Goal: Navigation & Orientation: Find specific page/section

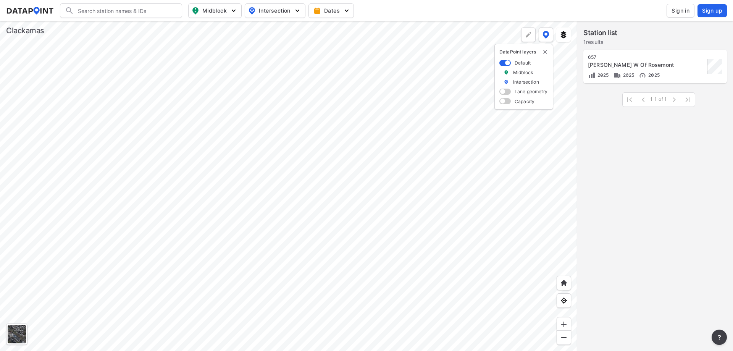
click at [276, 142] on div at bounding box center [288, 185] width 577 height 329
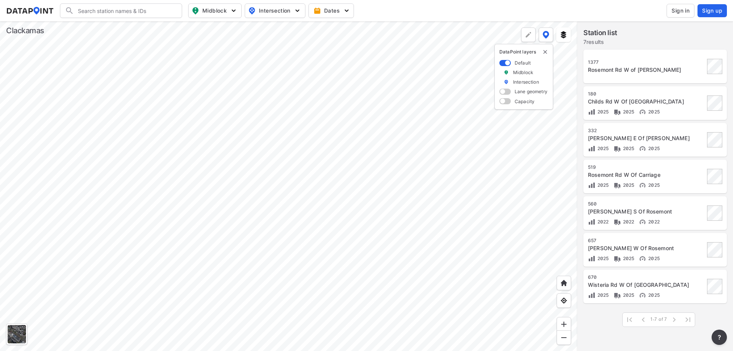
click at [242, 104] on div at bounding box center [288, 185] width 577 height 329
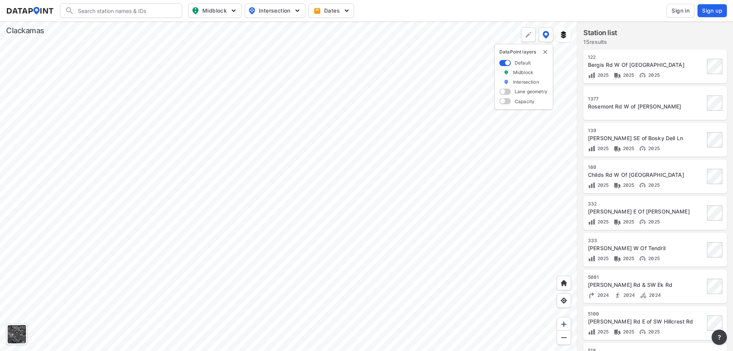
click at [227, 106] on div at bounding box center [288, 185] width 577 height 329
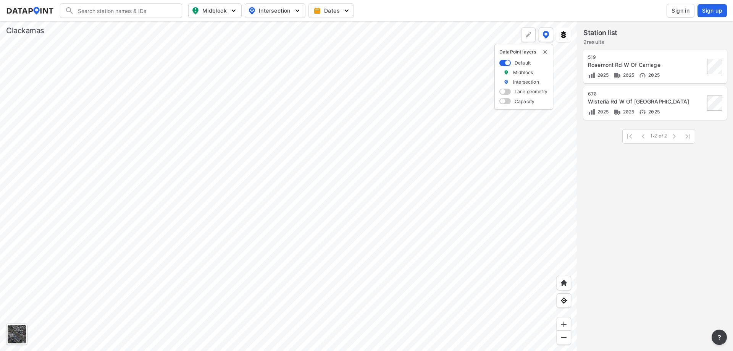
click at [336, 160] on div at bounding box center [288, 185] width 577 height 329
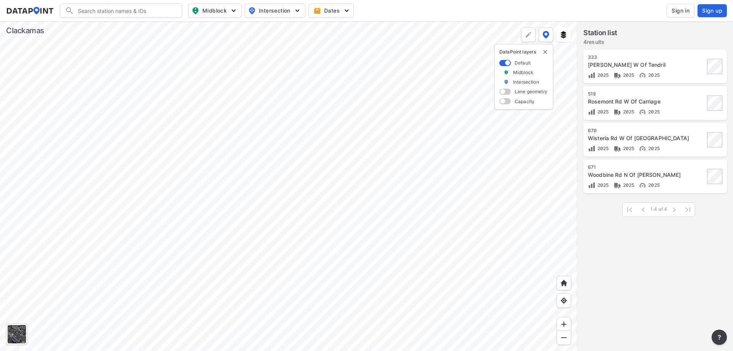
click at [300, 130] on div at bounding box center [288, 185] width 577 height 329
click at [255, 112] on div at bounding box center [288, 185] width 577 height 329
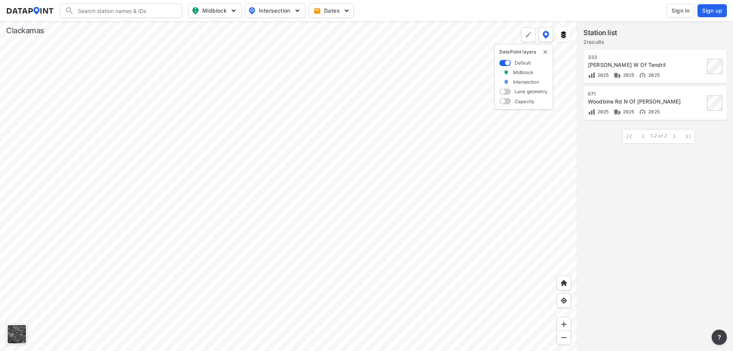
click at [280, 189] on div at bounding box center [288, 185] width 577 height 329
click at [277, 264] on div at bounding box center [288, 185] width 577 height 329
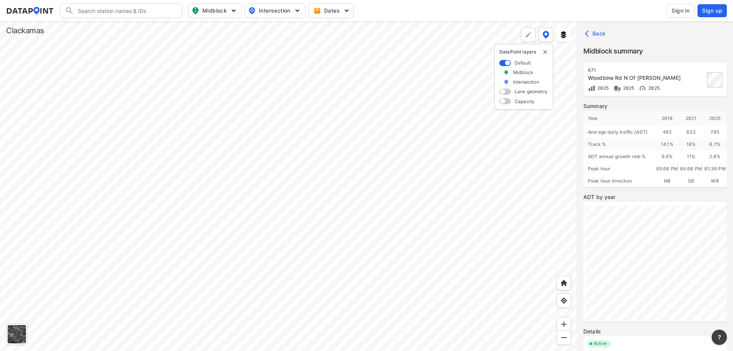
click at [364, 161] on div at bounding box center [288, 185] width 577 height 329
click at [384, 236] on div at bounding box center [288, 185] width 577 height 329
click at [313, 264] on div at bounding box center [288, 185] width 577 height 329
click at [367, 122] on div at bounding box center [288, 185] width 577 height 329
click at [343, 176] on div at bounding box center [288, 185] width 577 height 329
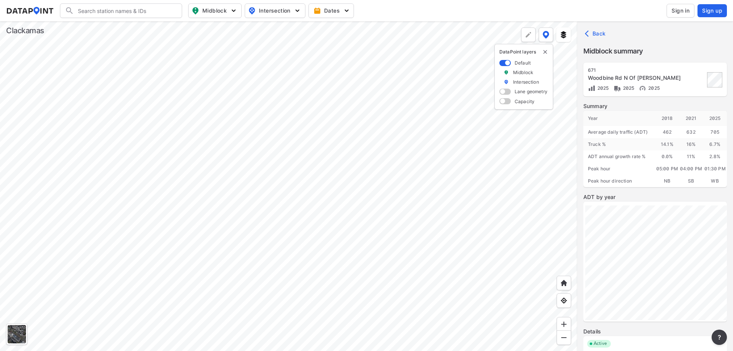
click at [311, 172] on div at bounding box center [288, 185] width 577 height 329
click at [355, 203] on div at bounding box center [288, 185] width 577 height 329
click at [331, 144] on div at bounding box center [288, 185] width 577 height 329
click at [390, 173] on div at bounding box center [288, 185] width 577 height 329
click at [397, 142] on div at bounding box center [288, 185] width 577 height 329
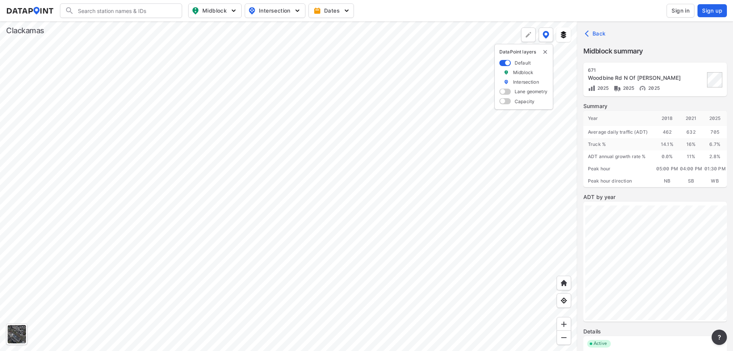
click at [378, 226] on div at bounding box center [288, 185] width 577 height 329
click at [353, 192] on div at bounding box center [288, 185] width 577 height 329
click at [343, 132] on div at bounding box center [288, 185] width 577 height 329
click at [354, 161] on div at bounding box center [288, 185] width 577 height 329
click at [342, 140] on div at bounding box center [288, 185] width 577 height 329
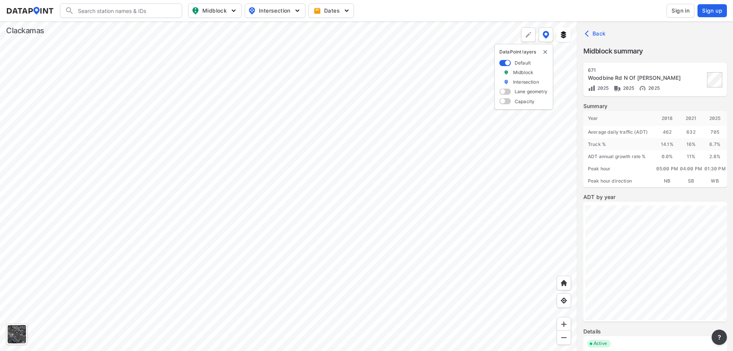
click at [357, 174] on div at bounding box center [288, 185] width 577 height 329
